Goal: Information Seeking & Learning: Find specific fact

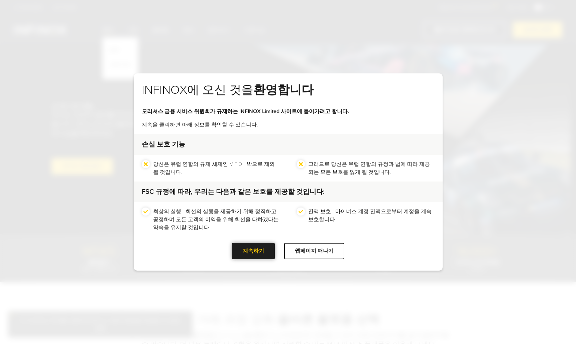
click at [253, 251] on div at bounding box center [253, 251] width 0 height 0
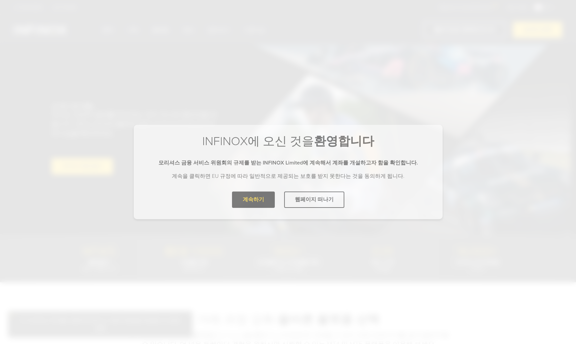
click at [248, 250] on div "INFINOX에 오신 것을 환영합니다 모리셔스 금융 서비스 위원회가 규제하는 INFINOX Limited 사이트에 들어가려고 합니다. 계속을 …" at bounding box center [288, 172] width 576 height 344
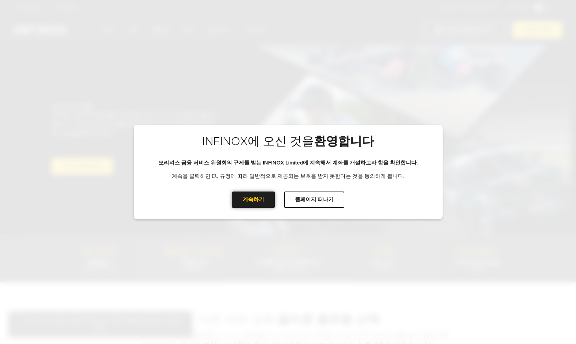
click at [253, 200] on div at bounding box center [253, 200] width 0 height 0
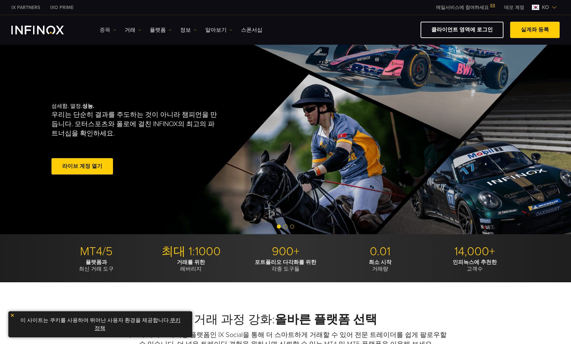
click at [106, 32] on link "종목" at bounding box center [108, 30] width 17 height 8
click at [111, 65] on link "상품 정보" at bounding box center [118, 65] width 36 height 14
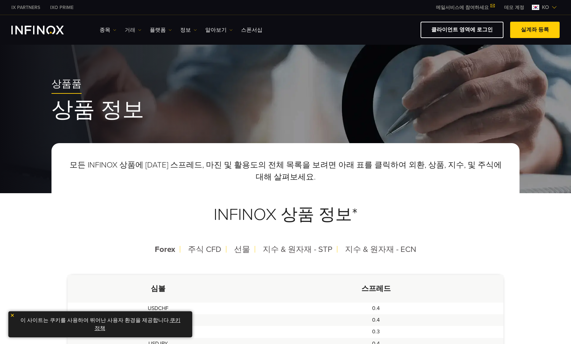
drag, startPoint x: 0, startPoint y: 0, endPoint x: 138, endPoint y: 30, distance: 141.2
click at [138, 30] on img at bounding box center [139, 29] width 3 height 3
click at [137, 62] on link "시장 시간" at bounding box center [143, 65] width 36 height 14
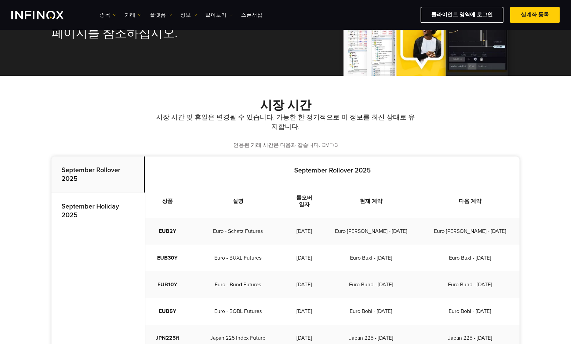
click at [92, 216] on p "September Holiday 2025" at bounding box center [98, 211] width 94 height 36
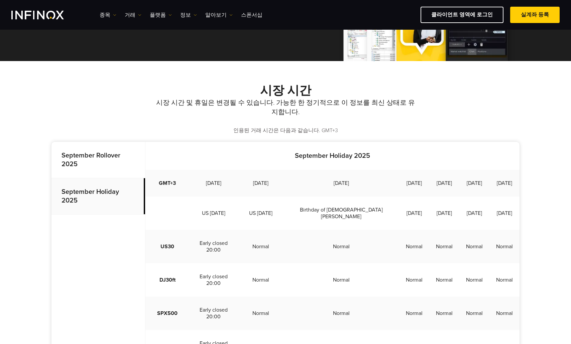
scroll to position [134, 0]
